Goal: Task Accomplishment & Management: Manage account settings

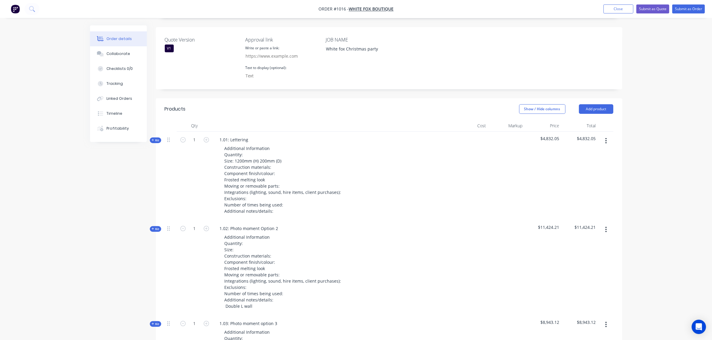
scroll to position [131, 0]
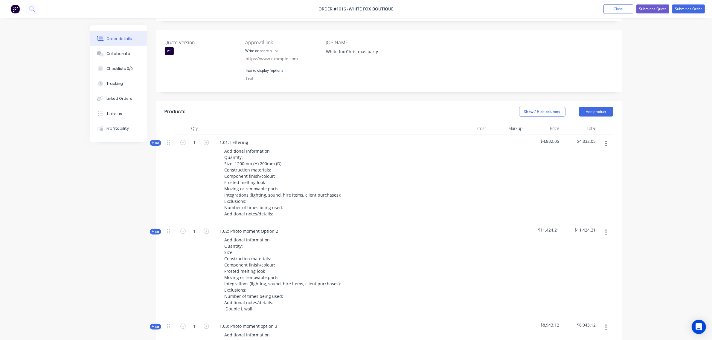
click at [158, 142] on span "Kit" at bounding box center [156, 143] width 8 height 4
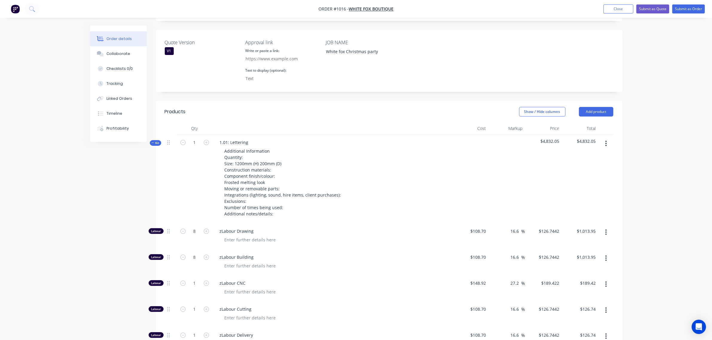
click at [158, 142] on span "Kit" at bounding box center [156, 143] width 8 height 4
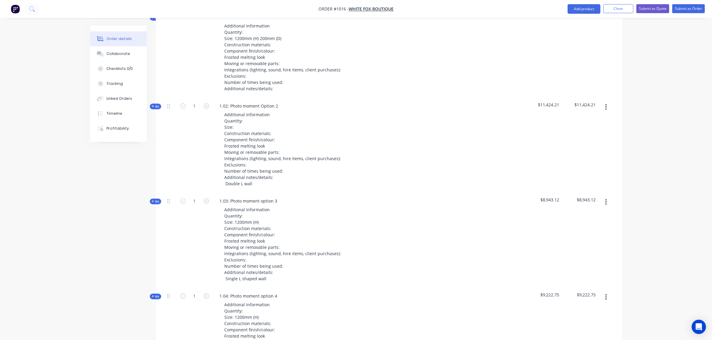
scroll to position [256, 0]
click at [608, 110] on button "button" at bounding box center [606, 107] width 14 height 11
click at [586, 147] on div "Duplicate" at bounding box center [585, 147] width 46 height 9
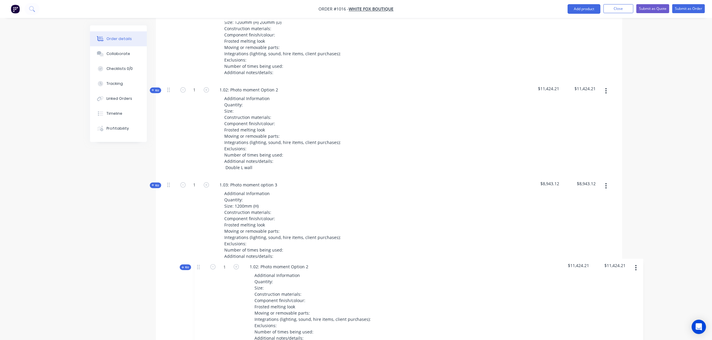
scroll to position [275, 0]
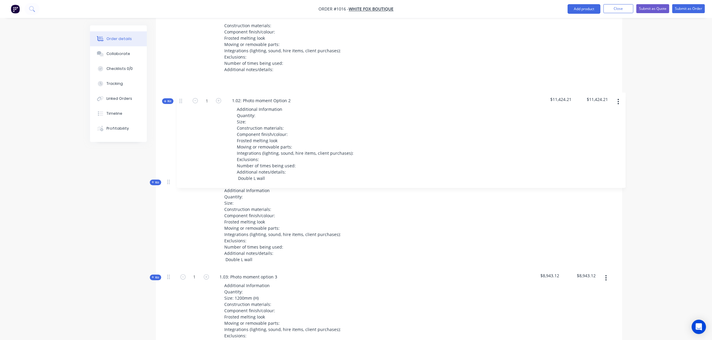
drag, startPoint x: 168, startPoint y: 192, endPoint x: 181, endPoint y: 100, distance: 92.7
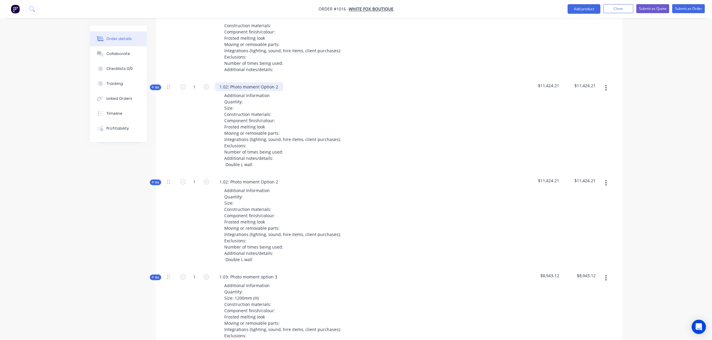
drag, startPoint x: 278, startPoint y: 86, endPoint x: 284, endPoint y: 86, distance: 6.0
click at [279, 86] on div "1.02: Photo moment Option 2" at bounding box center [249, 87] width 68 height 9
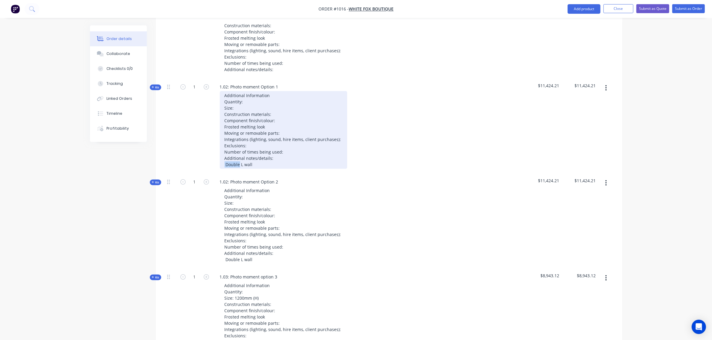
drag, startPoint x: 239, startPoint y: 163, endPoint x: 221, endPoint y: 167, distance: 17.7
click at [221, 167] on div "Additional Information Quantity: Size: Construction materials: Component finish…" at bounding box center [283, 130] width 127 height 78
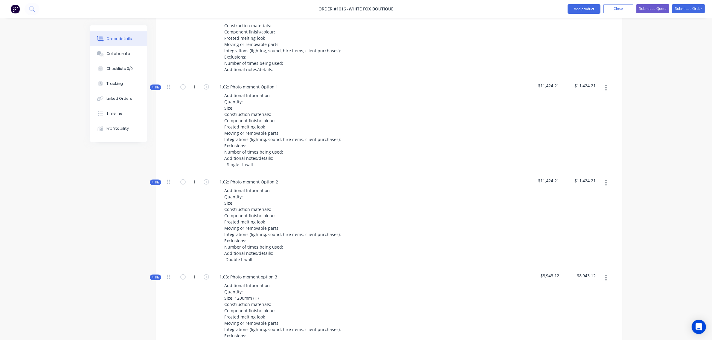
click at [153, 88] on icon "button" at bounding box center [153, 87] width 3 height 3
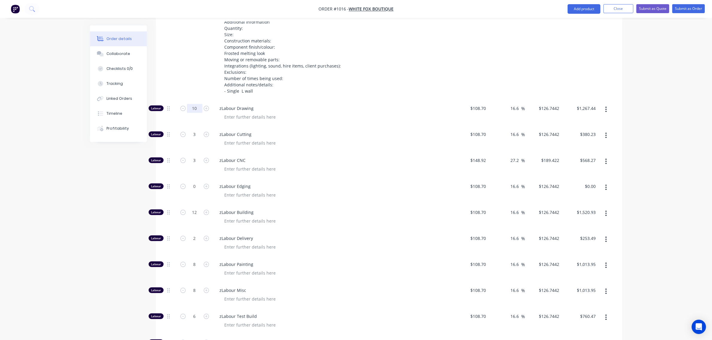
scroll to position [350, 0]
click at [196, 111] on input "10" at bounding box center [195, 107] width 16 height 9
type input "8"
type input "$1,013.95"
click at [195, 138] on div "3" at bounding box center [195, 139] width 36 height 26
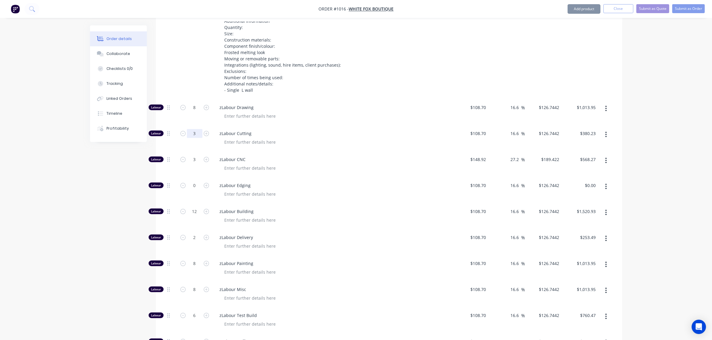
click at [194, 135] on input "3" at bounding box center [195, 133] width 16 height 9
type input "1.5"
type input "$190.12"
click at [188, 159] on input "3" at bounding box center [195, 159] width 16 height 9
type input "1.5"
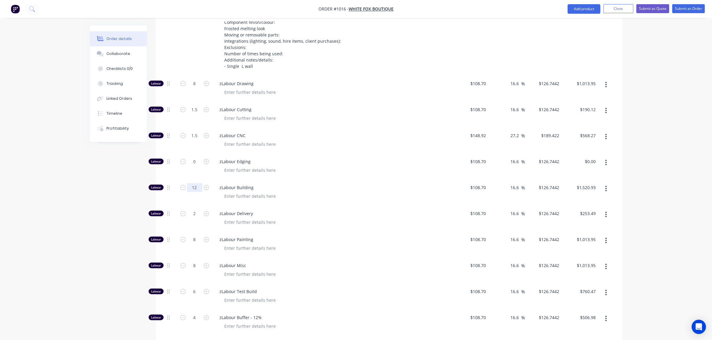
click at [193, 190] on input "12" at bounding box center [195, 187] width 16 height 9
type input "$284.13"
type input "8"
type input "$1,013.95"
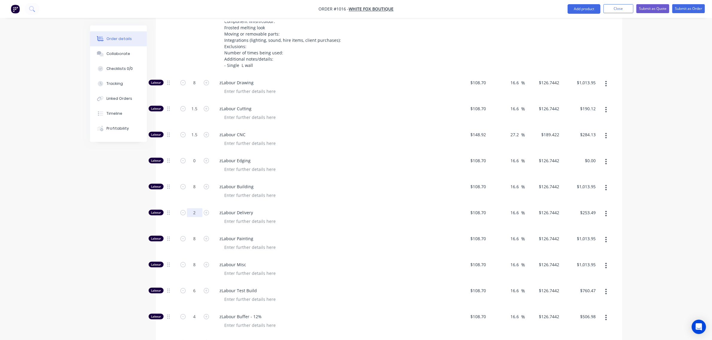
click at [194, 213] on input "2" at bounding box center [195, 212] width 16 height 9
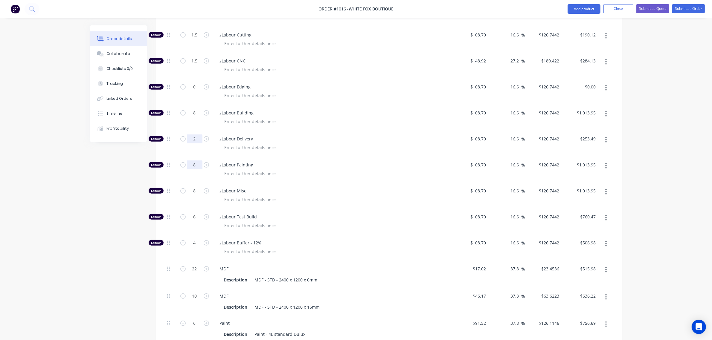
scroll to position [449, 0]
click at [193, 165] on input "8" at bounding box center [195, 164] width 16 height 9
type input "6"
type input "$760.47"
click at [193, 191] on input "8" at bounding box center [195, 190] width 16 height 9
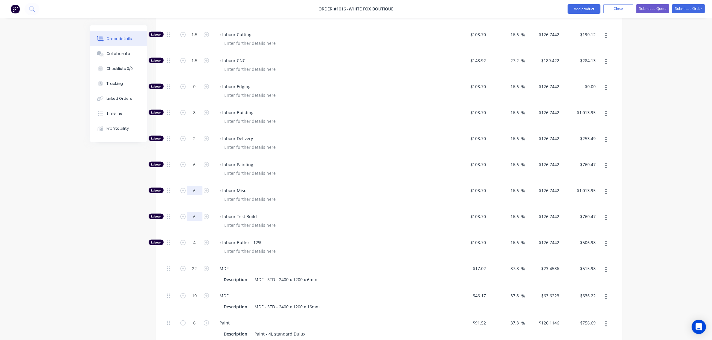
type input "6"
type input "$760.47"
click at [192, 214] on input "6" at bounding box center [195, 216] width 16 height 9
type input "4"
type input "$506.98"
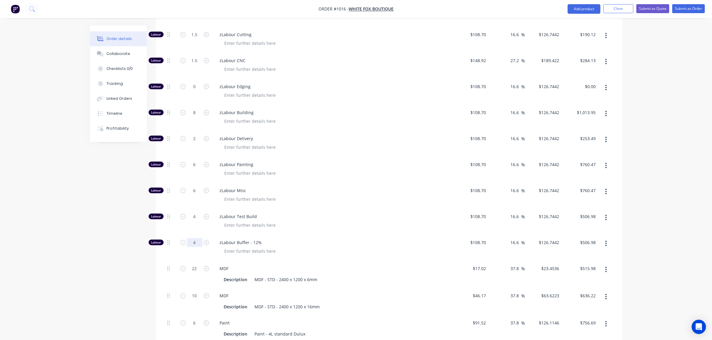
click at [192, 242] on input "4" at bounding box center [195, 242] width 16 height 9
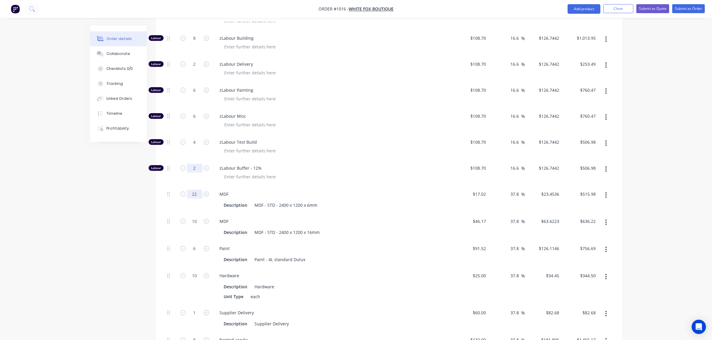
scroll to position [524, 0]
type input "2"
type input "$253.49"
click at [194, 194] on input "22" at bounding box center [195, 194] width 16 height 9
type input "11"
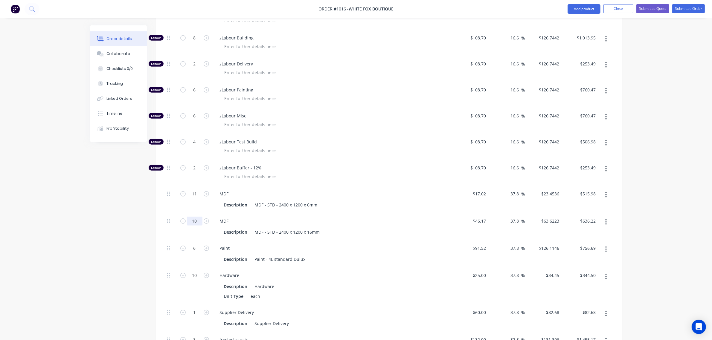
type input "$257.99"
click at [193, 219] on input "10" at bounding box center [195, 221] width 16 height 9
type input "5"
type input "$318.11"
drag, startPoint x: 192, startPoint y: 248, endPoint x: 207, endPoint y: 260, distance: 19.4
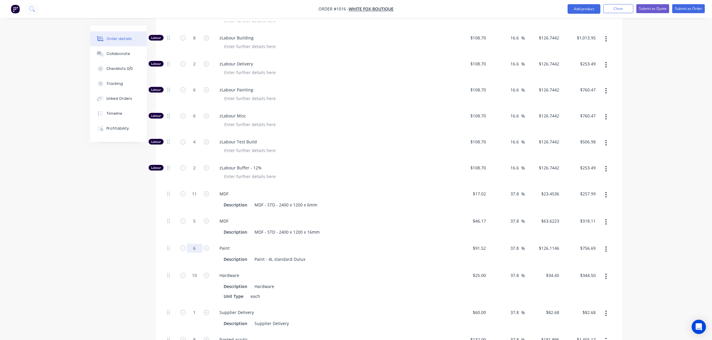
click at [192, 248] on input "6" at bounding box center [195, 248] width 16 height 9
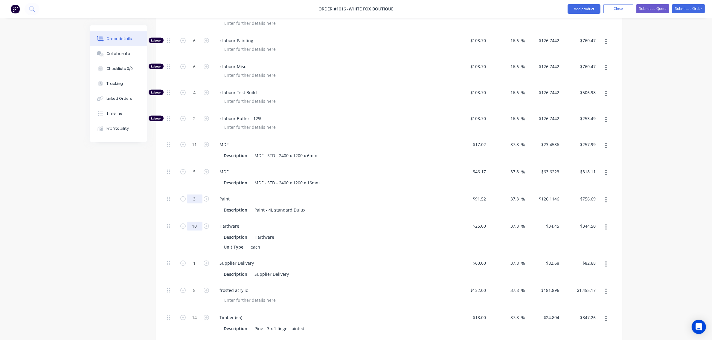
type input "3"
type input "$378.34"
click at [193, 228] on input "10" at bounding box center [195, 226] width 16 height 9
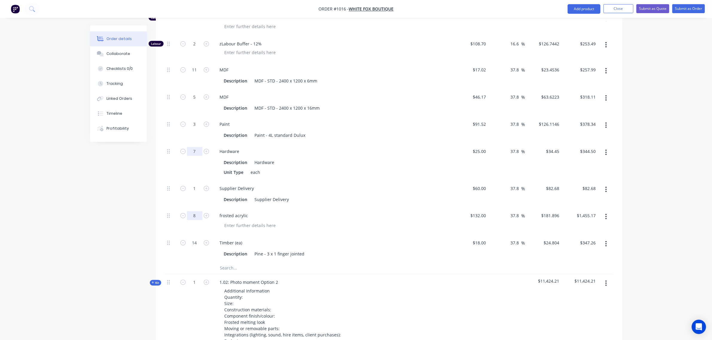
scroll to position [648, 0]
type input "7"
type input "$241.15"
click at [189, 216] on input "8" at bounding box center [195, 215] width 16 height 9
type input "4"
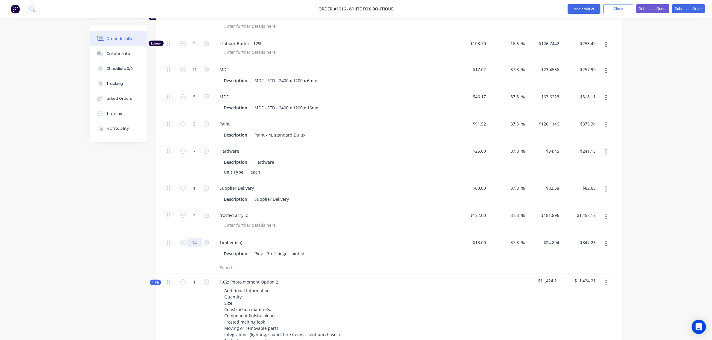
type input "$727.58"
click at [195, 243] on input "14" at bounding box center [195, 242] width 16 height 9
type input "7"
type input "$173.63"
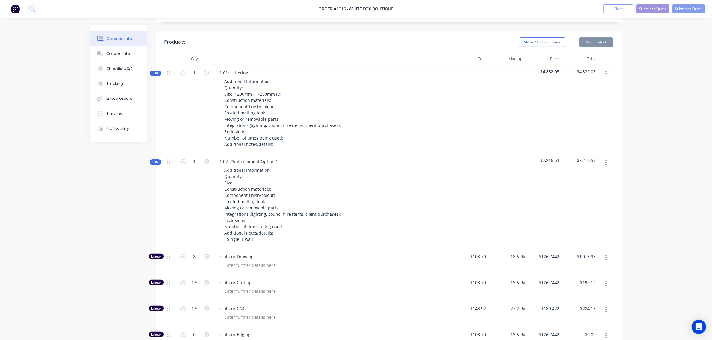
scroll to position [200, 0]
click at [157, 162] on span "Kit" at bounding box center [156, 163] width 8 height 4
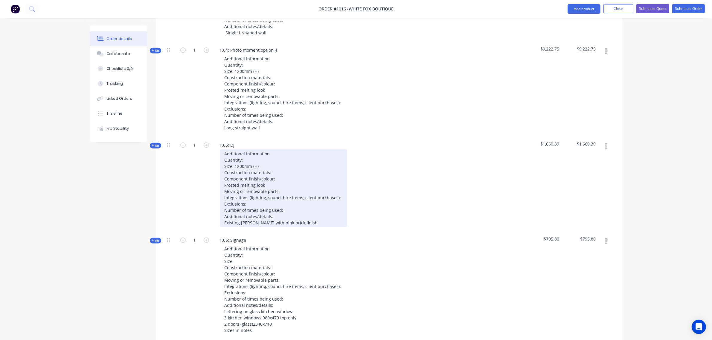
scroll to position [598, 0]
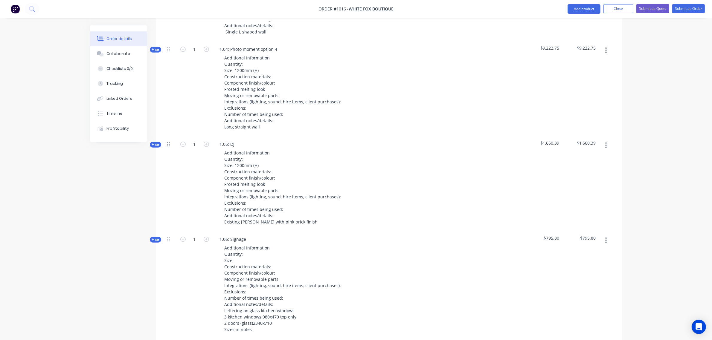
click at [168, 145] on icon at bounding box center [168, 144] width 3 height 5
click at [157, 147] on span "Kit" at bounding box center [156, 145] width 8 height 4
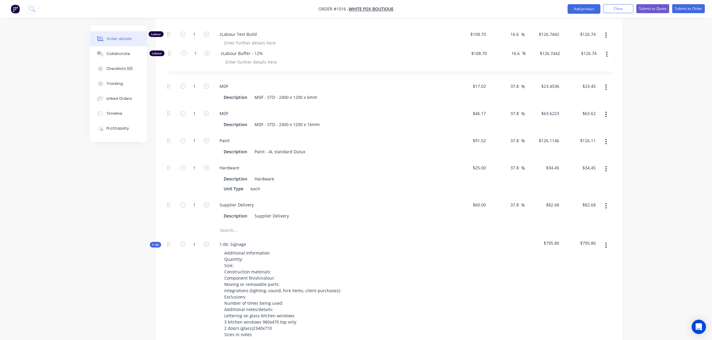
scroll to position [996, 0]
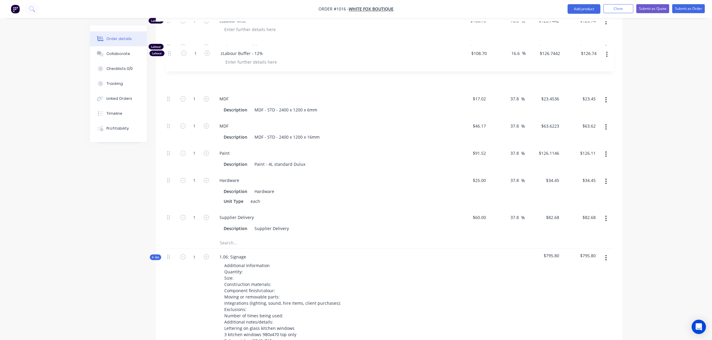
drag, startPoint x: 168, startPoint y: 195, endPoint x: 168, endPoint y: 40, distance: 155.5
click at [168, 40] on div "Labour 1 zLabour Building $108.70 $108.70 16.6 16.6 % $126.7442 $126.7442 $126.…" at bounding box center [389, 35] width 449 height 406
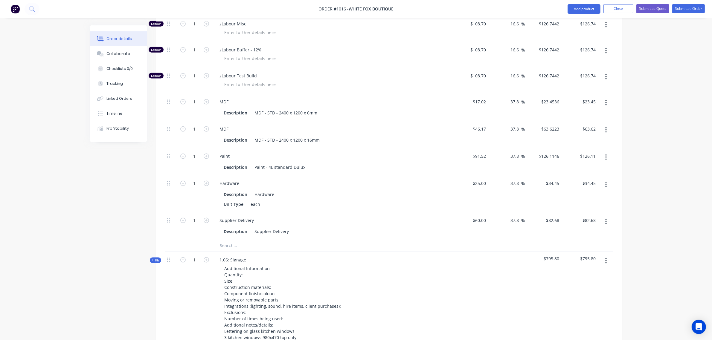
click at [232, 245] on input "text" at bounding box center [280, 246] width 120 height 12
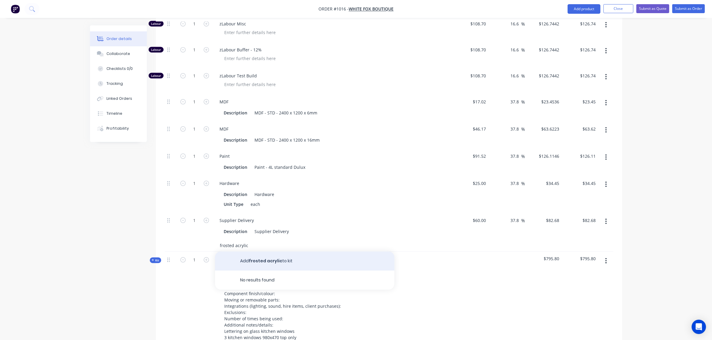
type input "frosted acrylic"
click at [267, 263] on button "Add frosted acrylic to kit" at bounding box center [304, 261] width 179 height 19
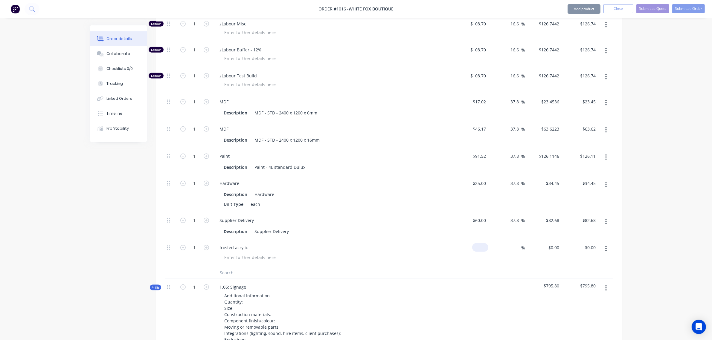
click at [483, 248] on input at bounding box center [482, 247] width 14 height 9
type input "$132.00"
click at [515, 248] on input at bounding box center [518, 247] width 7 height 9
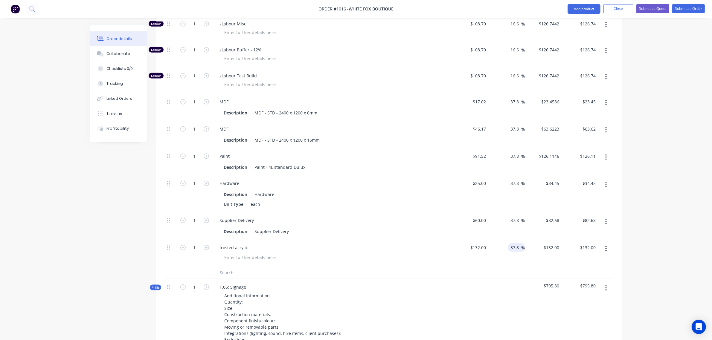
type input "37.8"
type input "$181.896"
type input "$181.90"
click at [503, 234] on div "37.8 37.8 %" at bounding box center [506, 226] width 37 height 27
click at [189, 246] on input "1" at bounding box center [195, 247] width 16 height 9
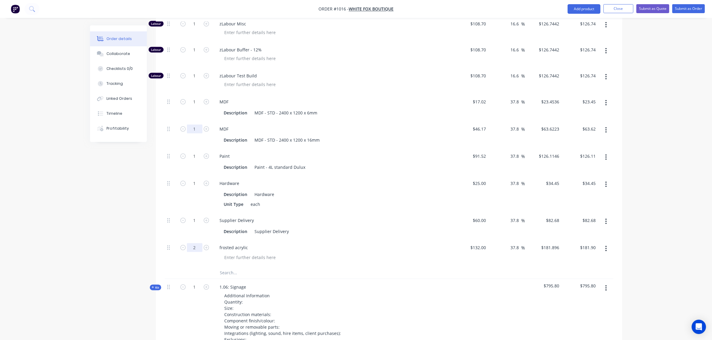
type input "2"
type input "$363.79"
click at [192, 129] on input "1" at bounding box center [195, 129] width 16 height 9
type input "2"
type input "$127.24"
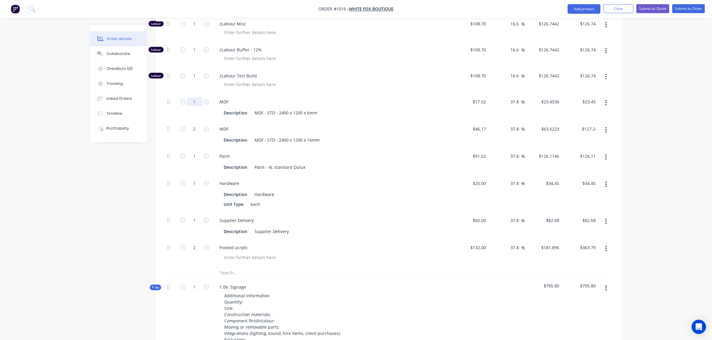
click at [191, 102] on input "1" at bounding box center [195, 101] width 16 height 9
type input "2"
type input "$46.91"
click at [191, 156] on input "1" at bounding box center [195, 156] width 16 height 9
type input "1.5"
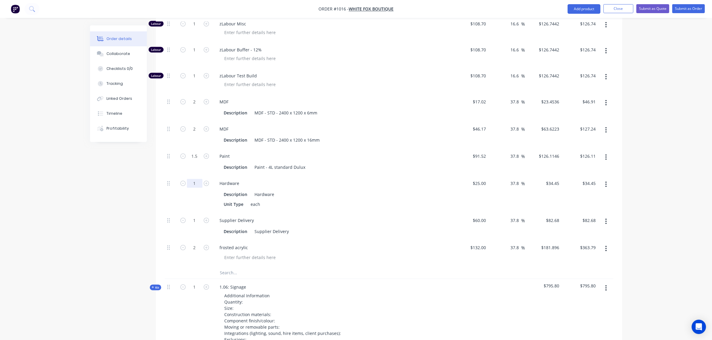
type input "$189.17"
click at [187, 184] on input "1" at bounding box center [195, 183] width 16 height 9
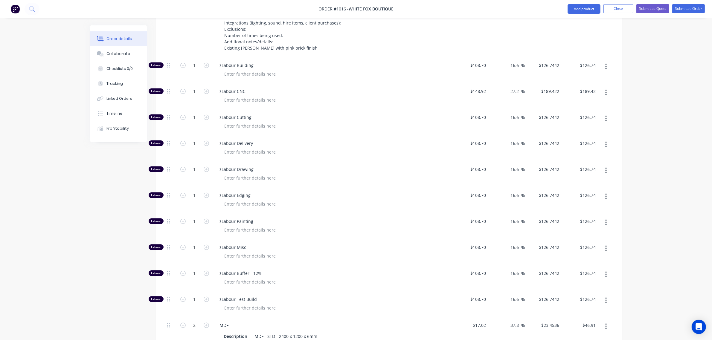
scroll to position [772, 0]
type input "3"
type input "$103.35"
click at [188, 68] on input "1" at bounding box center [195, 65] width 16 height 9
drag, startPoint x: 168, startPoint y: 170, endPoint x: 169, endPoint y: 73, distance: 96.3
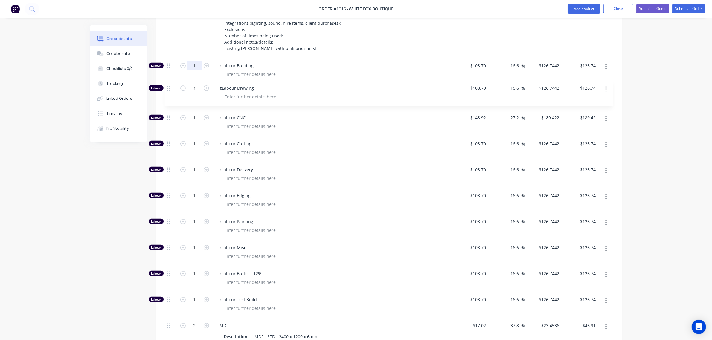
click at [169, 73] on div "Labour 1 zLabour Building $108.70 $108.70 16.6 16.6 % $126.7442 $126.7442 $126.…" at bounding box center [389, 274] width 449 height 433
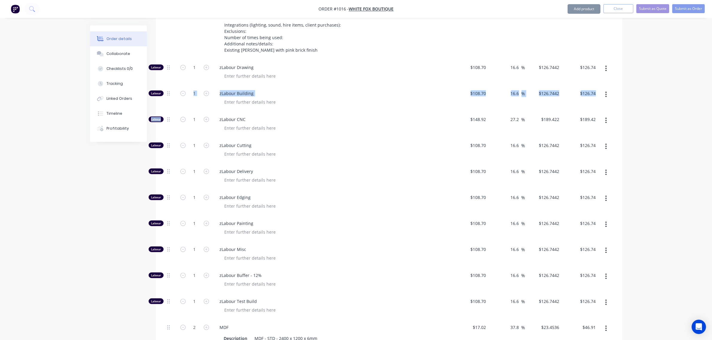
drag, startPoint x: 170, startPoint y: 123, endPoint x: 167, endPoint y: 90, distance: 33.3
click at [167, 90] on div "Labour 1 zLabour Drawing $108.70 $108.70 16.6 16.6 % $126.7442 $126.7442 $126.7…" at bounding box center [389, 276] width 449 height 433
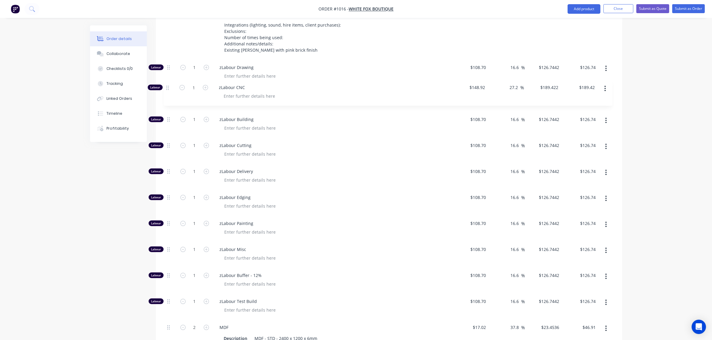
drag, startPoint x: 168, startPoint y: 119, endPoint x: 167, endPoint y: 83, distance: 35.9
click at [167, 83] on div "Labour 1 zLabour Drawing $108.70 $108.70 16.6 16.6 % $126.7442 $126.7442 $126.7…" at bounding box center [389, 276] width 449 height 433
drag, startPoint x: 169, startPoint y: 144, endPoint x: 170, endPoint y: 108, distance: 35.6
click at [170, 108] on div "Labour 1 zLabour Drawing $108.70 $108.70 16.6 16.6 % $126.7442 $126.7442 $126.7…" at bounding box center [389, 276] width 449 height 433
drag, startPoint x: 167, startPoint y: 196, endPoint x: 168, endPoint y: 143, distance: 53.5
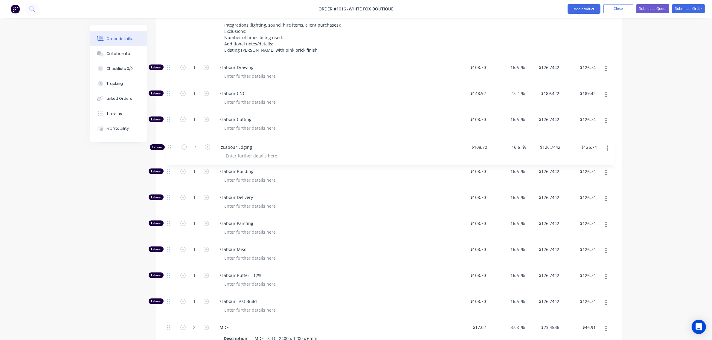
click at [168, 143] on div "Labour 1 zLabour Drawing $108.70 $108.70 16.6 16.6 % $126.7442 $126.7442 $126.7…" at bounding box center [389, 276] width 449 height 433
click at [191, 71] on input "1" at bounding box center [195, 67] width 16 height 9
type input "4"
type input "$506.98"
click at [194, 97] on input "1" at bounding box center [195, 93] width 16 height 9
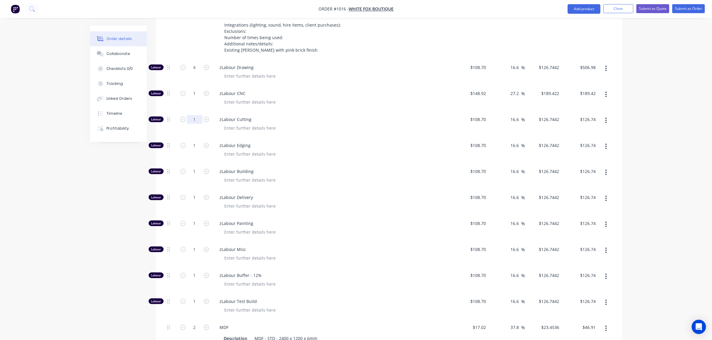
click at [192, 118] on input "1" at bounding box center [195, 119] width 16 height 9
type input "0.5"
type input "$63.37"
click at [192, 147] on input "1" at bounding box center [195, 145] width 16 height 9
click at [194, 95] on input "1" at bounding box center [195, 93] width 16 height 9
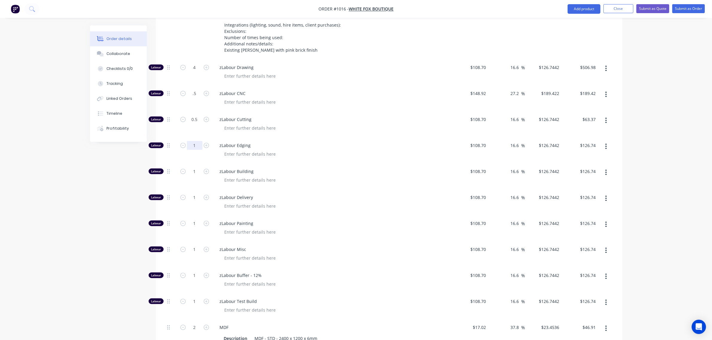
type input "0.5"
type input "$94.71"
click at [192, 147] on input "1" at bounding box center [195, 145] width 16 height 9
type input "0"
type input "$0.00"
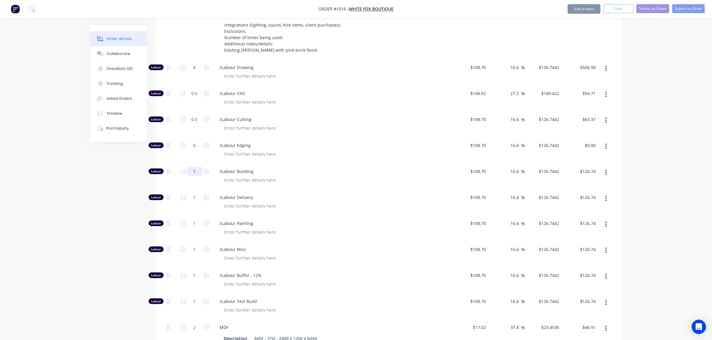
click at [193, 170] on input "1" at bounding box center [195, 171] width 16 height 9
type input "4"
type input "$506.98"
click at [191, 199] on input "1" at bounding box center [195, 197] width 16 height 9
type input "2"
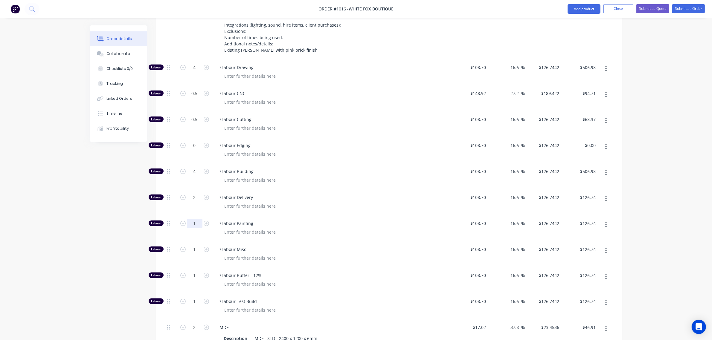
type input "$253.49"
click at [191, 225] on input "1" at bounding box center [195, 223] width 16 height 9
click at [192, 225] on input "2" at bounding box center [195, 223] width 16 height 9
type input "3"
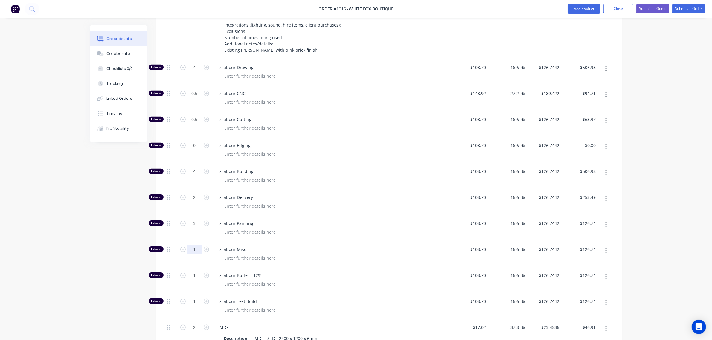
click at [193, 248] on input "1" at bounding box center [195, 249] width 16 height 9
type input "$380.23"
type input "3"
type input "$380.23"
click at [192, 274] on input "1" at bounding box center [195, 275] width 16 height 9
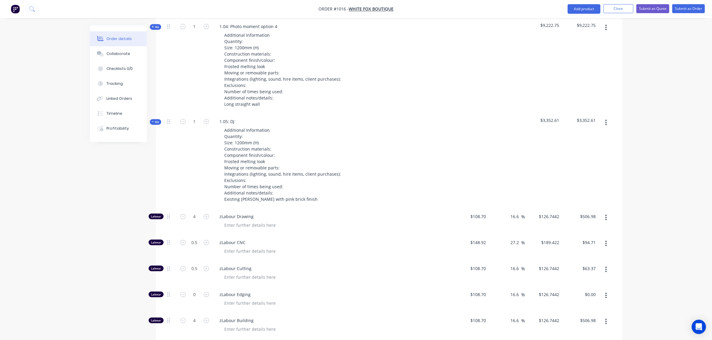
scroll to position [621, 0]
click at [156, 123] on span "Kit" at bounding box center [156, 122] width 8 height 4
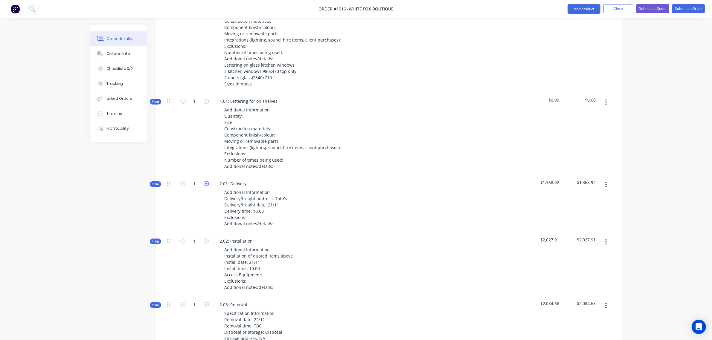
scroll to position [845, 0]
click at [156, 182] on span "Kit" at bounding box center [156, 183] width 8 height 4
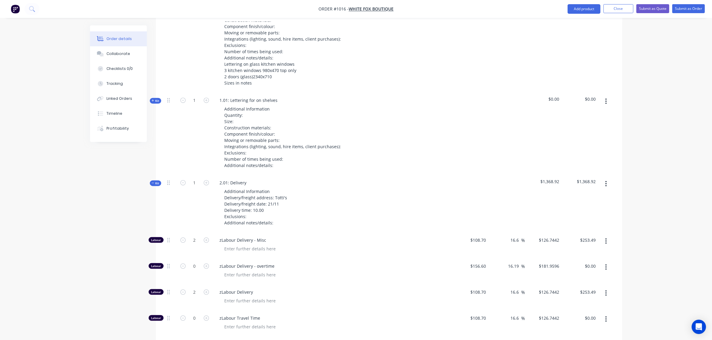
click at [156, 182] on span "Kit" at bounding box center [156, 183] width 8 height 4
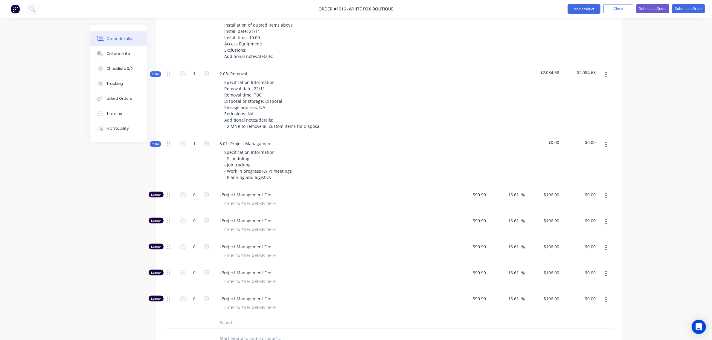
scroll to position [1075, 0]
click at [191, 146] on input "1" at bounding box center [195, 144] width 16 height 9
click at [161, 143] on button "Kit" at bounding box center [155, 145] width 11 height 6
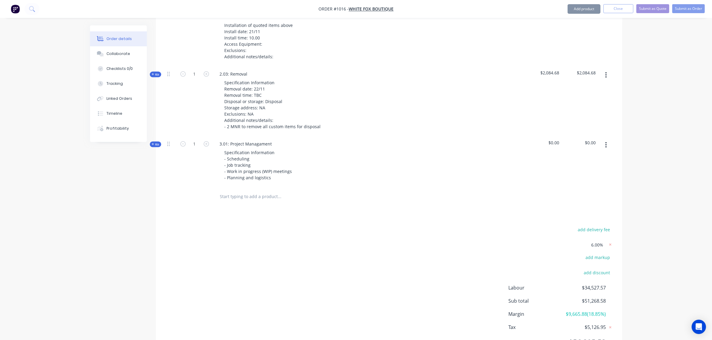
click at [156, 143] on span "Kit" at bounding box center [156, 144] width 8 height 4
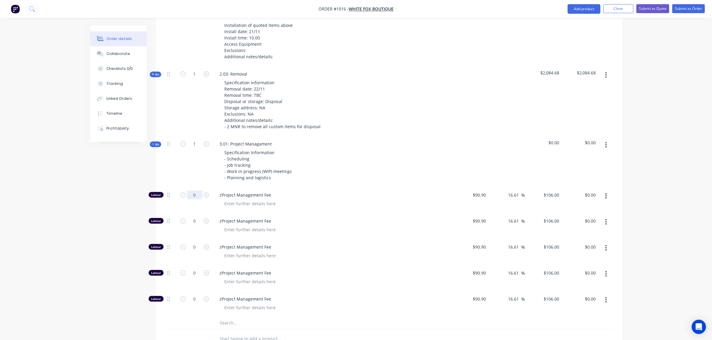
click at [190, 193] on input "0" at bounding box center [195, 195] width 16 height 9
type input "16"
type input "$1,696.00"
click at [181, 171] on div "1" at bounding box center [195, 161] width 36 height 51
click at [156, 144] on span "Kit" at bounding box center [156, 144] width 8 height 4
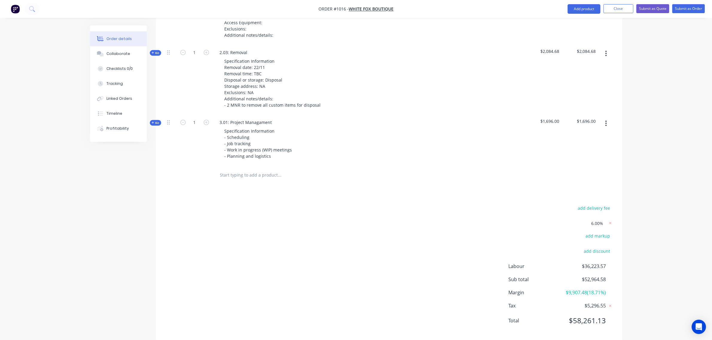
scroll to position [1107, 0]
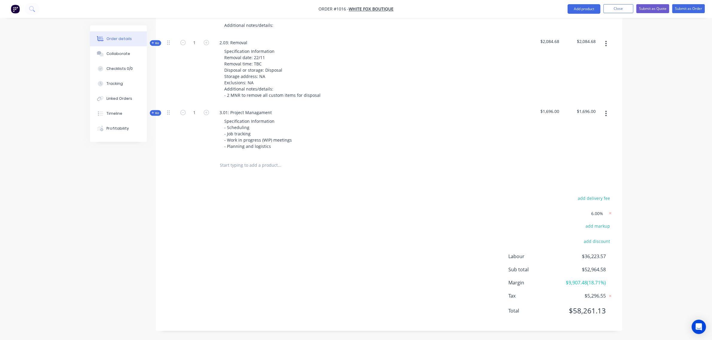
click at [597, 213] on span "6.00%" at bounding box center [597, 214] width 12 height 6
click at [611, 214] on icon at bounding box center [610, 214] width 2 height 2
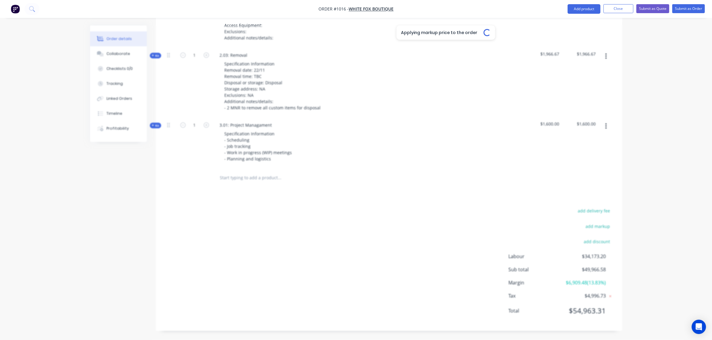
scroll to position [1094, 0]
click at [609, 213] on div "Applying markup price to the order Loading..." at bounding box center [446, 195] width 712 height 340
click at [605, 225] on button "add markup" at bounding box center [597, 226] width 31 height 8
click at [598, 228] on input at bounding box center [589, 228] width 27 height 9
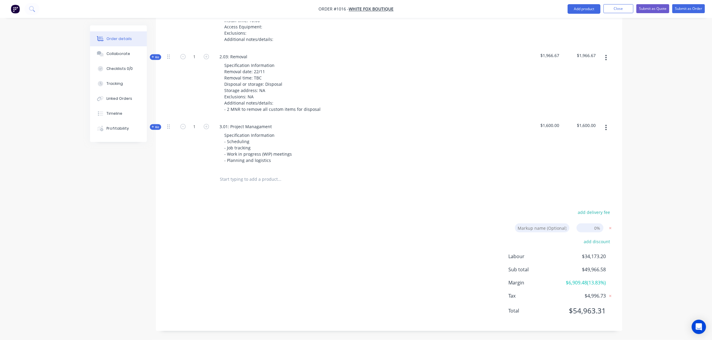
type input "8"
click input "submit" at bounding box center [0, 0] width 0 height 0
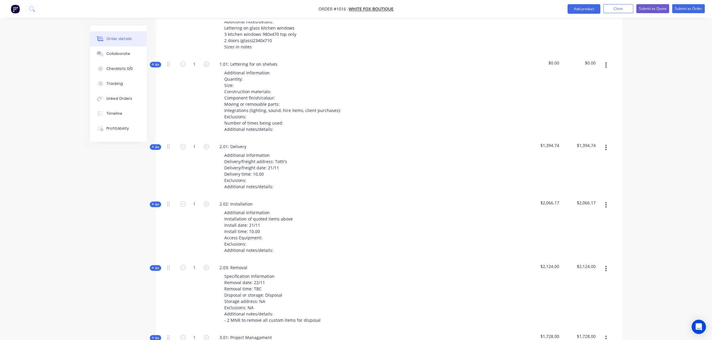
scroll to position [853, 0]
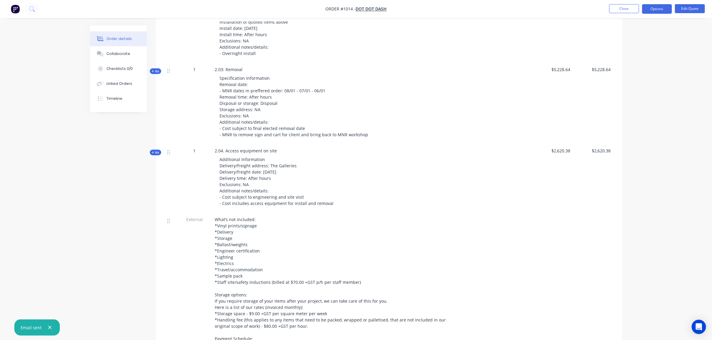
scroll to position [797, 0]
